Goal: Find specific page/section: Find specific page/section

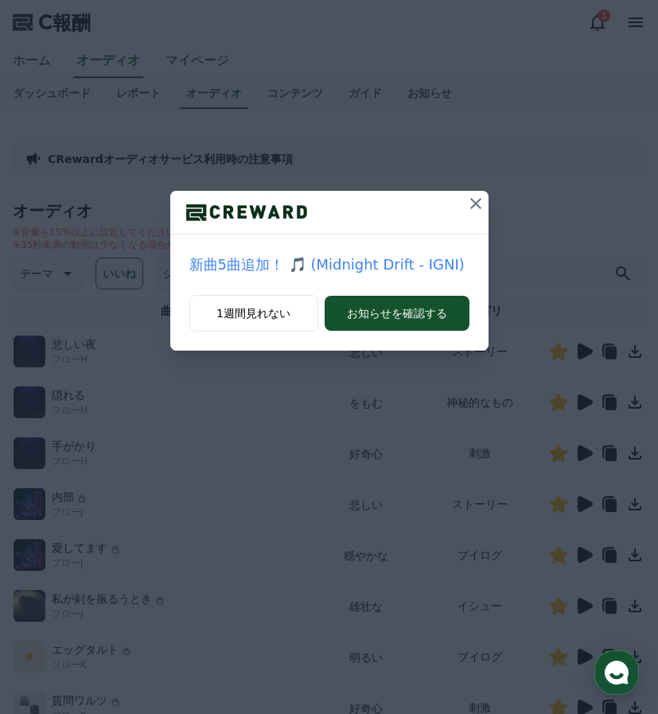
click at [474, 204] on icon at bounding box center [475, 203] width 11 height 11
click at [458, 197] on div at bounding box center [329, 213] width 318 height 44
click at [472, 201] on icon at bounding box center [475, 203] width 19 height 19
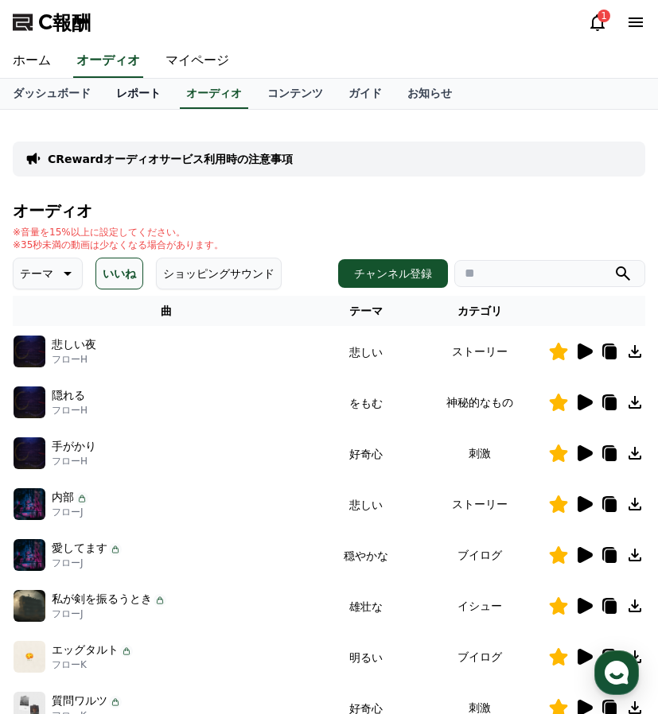
click at [129, 91] on font "レポート" at bounding box center [138, 93] width 45 height 13
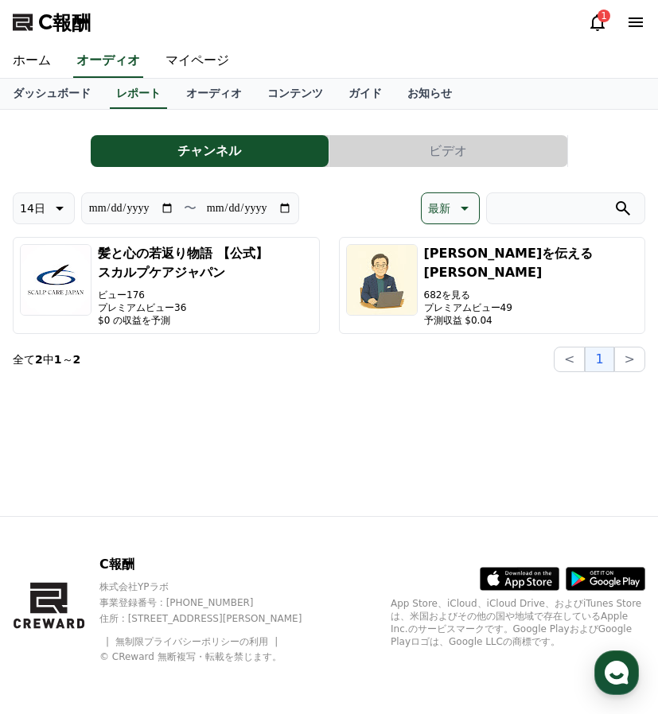
click at [605, 17] on font "1" at bounding box center [604, 15] width 6 height 11
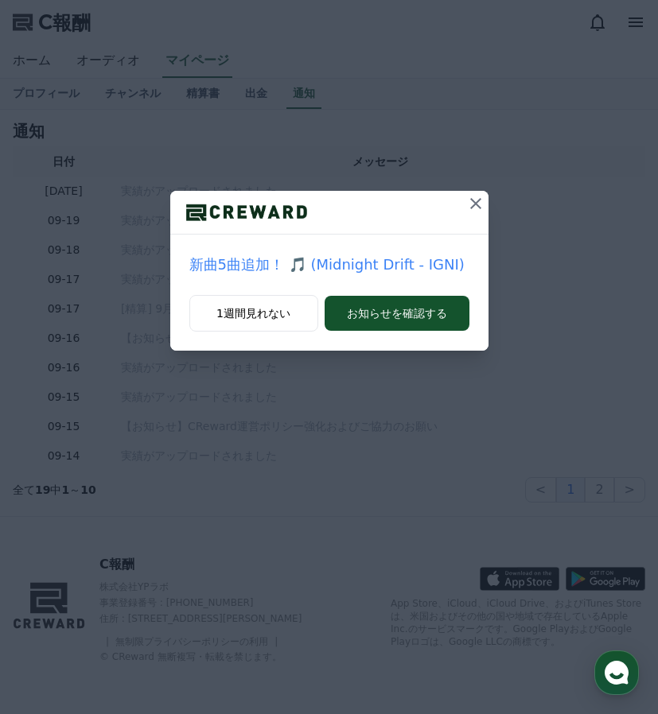
click at [480, 204] on icon at bounding box center [475, 203] width 19 height 19
